Goal: Find specific page/section: Find specific page/section

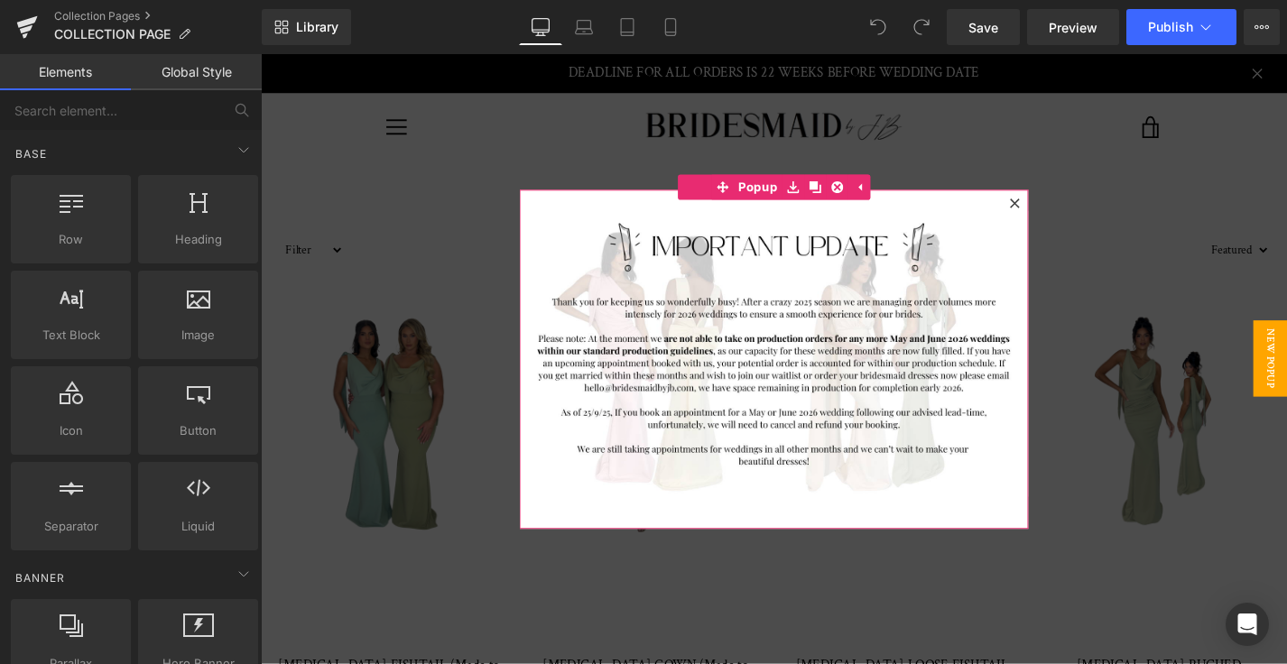
click at [1068, 211] on icon at bounding box center [1063, 213] width 11 height 11
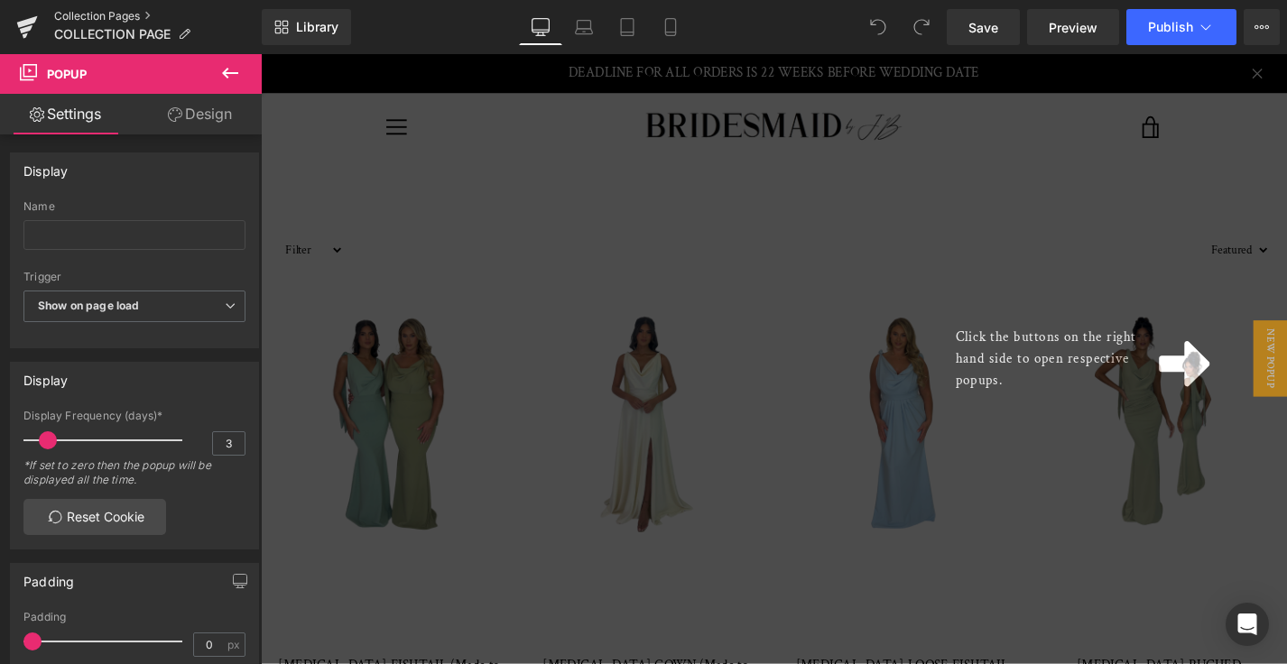
click at [65, 21] on link "Collection Pages" at bounding box center [158, 16] width 208 height 14
